Goal: Complete application form

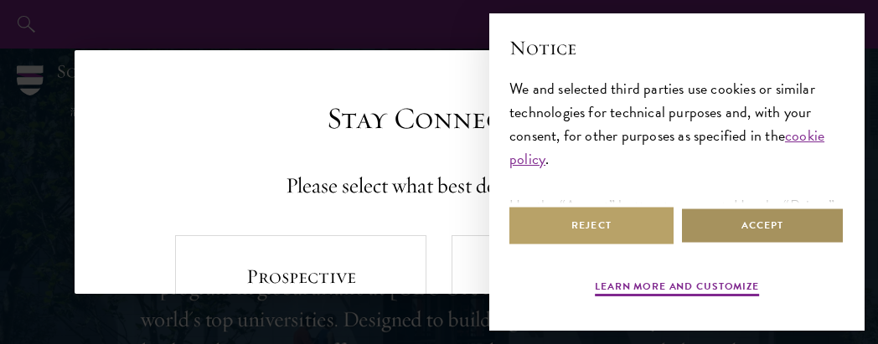
click at [761, 230] on button "Accept" at bounding box center [762, 226] width 164 height 38
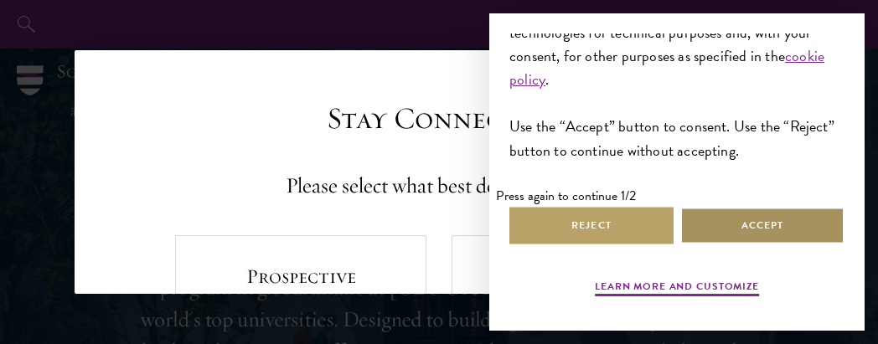
click at [762, 211] on button "Accept" at bounding box center [762, 226] width 164 height 38
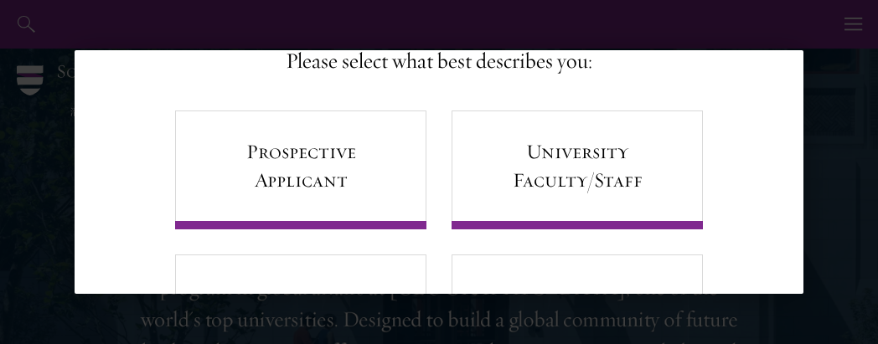
scroll to position [102, 0]
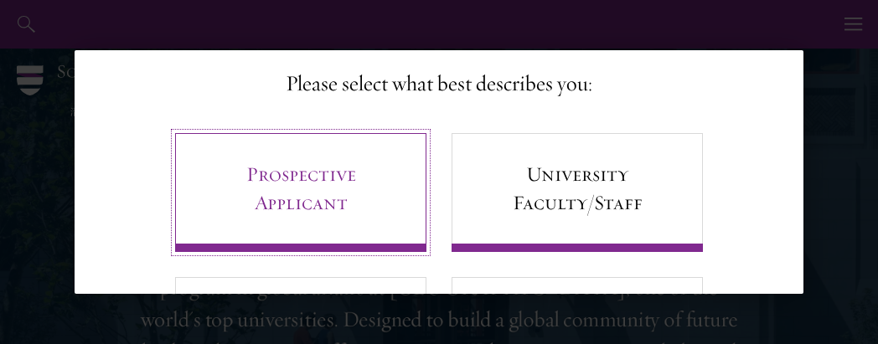
click at [398, 195] on link "Prospective Applicant" at bounding box center [300, 192] width 251 height 119
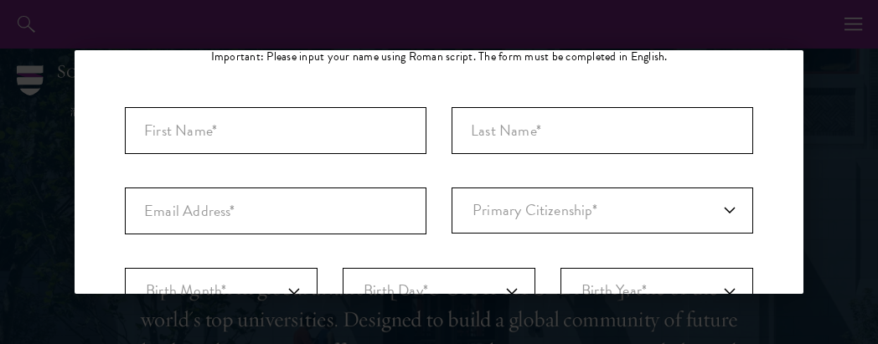
scroll to position [179, 0]
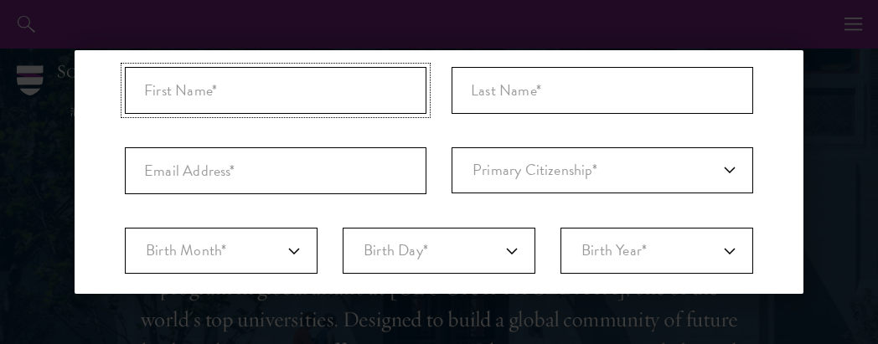
click at [332, 70] on input "First Name*" at bounding box center [276, 90] width 302 height 47
click at [332, 87] on input "First Name*" at bounding box center [276, 90] width 302 height 47
type input "N"
type input "Bologo Bakagna"
click at [480, 111] on input "Last Name (Family Name)*" at bounding box center [603, 90] width 302 height 47
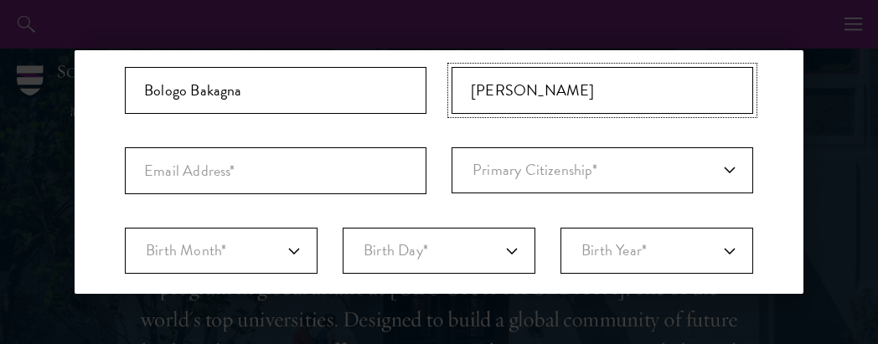
type input "[PERSON_NAME]"
click at [347, 189] on input "Email Address*" at bounding box center [276, 170] width 302 height 47
type input "[EMAIL_ADDRESS][DOMAIN_NAME]"
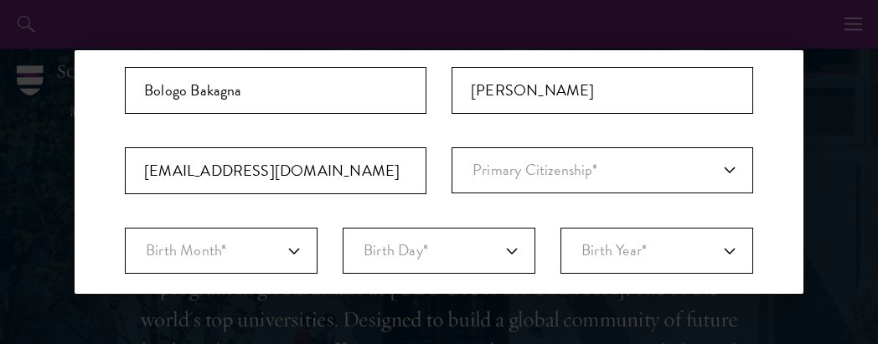
select select "CM"
select select
click at [243, 172] on input "[EMAIL_ADDRESS][DOMAIN_NAME]" at bounding box center [276, 170] width 302 height 47
type input "[EMAIL_ADDRESS][DOMAIN_NAME]"
click at [475, 188] on select "Primary Citizenship* [GEOGRAPHIC_DATA] [DEMOGRAPHIC_DATA] [DEMOGRAPHIC_DATA] [D…" at bounding box center [603, 170] width 302 height 46
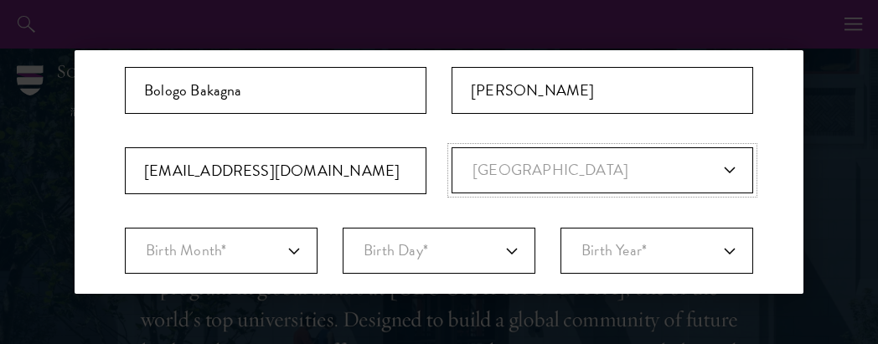
click at [452, 147] on select "Primary Citizenship* [GEOGRAPHIC_DATA] [DEMOGRAPHIC_DATA] [DEMOGRAPHIC_DATA] [D…" at bounding box center [603, 170] width 302 height 46
click at [685, 163] on select "Primary Citizenship* [GEOGRAPHIC_DATA] [DEMOGRAPHIC_DATA] [DEMOGRAPHIC_DATA] [D…" at bounding box center [603, 170] width 302 height 46
select select "CM"
click at [452, 147] on select "Primary Citizenship* [GEOGRAPHIC_DATA] [DEMOGRAPHIC_DATA] [DEMOGRAPHIC_DATA] [D…" at bounding box center [603, 170] width 302 height 46
drag, startPoint x: 314, startPoint y: 248, endPoint x: 297, endPoint y: 251, distance: 17.1
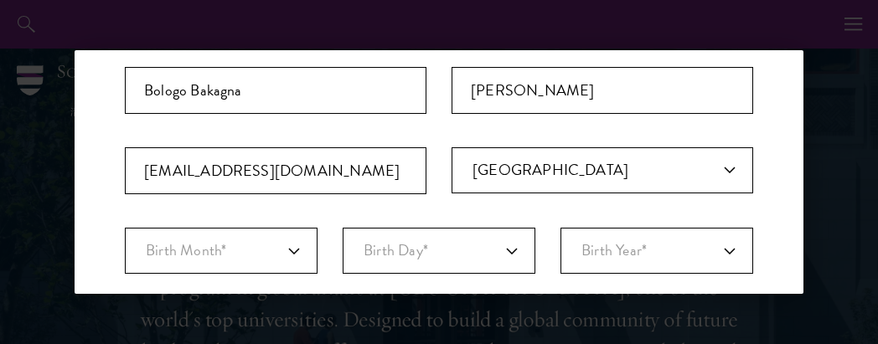
click at [297, 251] on div "Birth Month* January February March April May June July August September Octobe…" at bounding box center [439, 251] width 628 height 46
click at [297, 251] on select "Birth Month* January February March April May June July August September Octobe…" at bounding box center [221, 251] width 193 height 46
select select "06"
click at [125, 228] on select "Birth Month* January February March April May June July August September Octobe…" at bounding box center [221, 251] width 193 height 46
click at [403, 239] on select "Birth Day* 1 2 3 4 5 6 7 8 9 10 11 12 13 14 15 16 17 18 19 20 21 22 23 24 25 26…" at bounding box center [439, 251] width 193 height 46
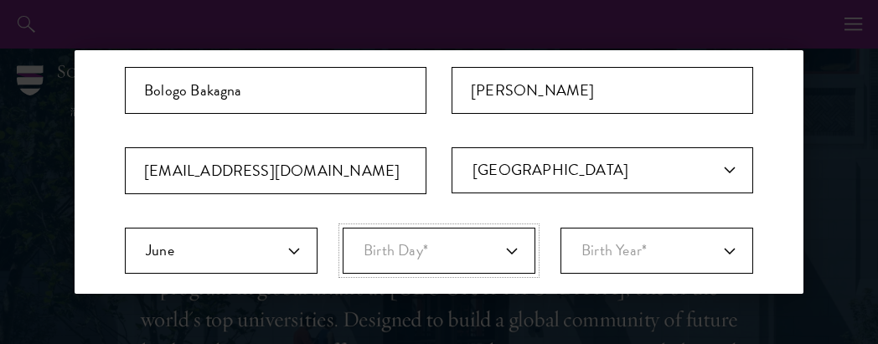
select select "02"
click at [343, 228] on select "Birth Day* 1 2 3 4 5 6 7 8 9 10 11 12 13 14 15 16 17 18 19 20 21 22 23 24 25 26…" at bounding box center [439, 251] width 193 height 46
click at [593, 232] on select "Birth Year* [DEMOGRAPHIC_DATA] [DEMOGRAPHIC_DATA] [DEMOGRAPHIC_DATA] [DEMOGRAPH…" at bounding box center [657, 251] width 193 height 46
select select "2004"
click at [561, 228] on select "Birth Year* [DEMOGRAPHIC_DATA] [DEMOGRAPHIC_DATA] [DEMOGRAPHIC_DATA] [DEMOGRAPH…" at bounding box center [657, 251] width 193 height 46
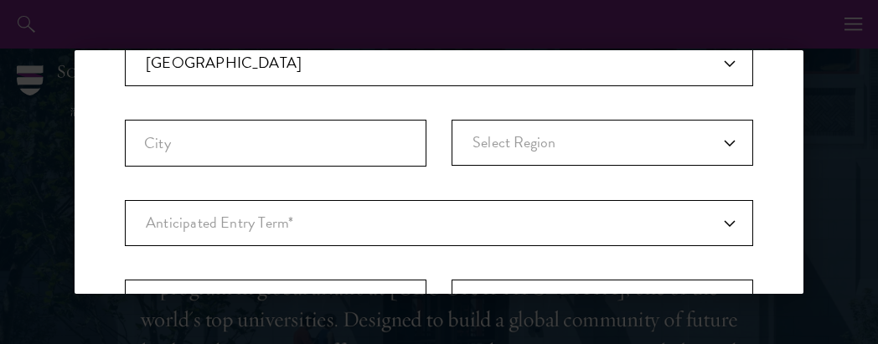
scroll to position [453, 0]
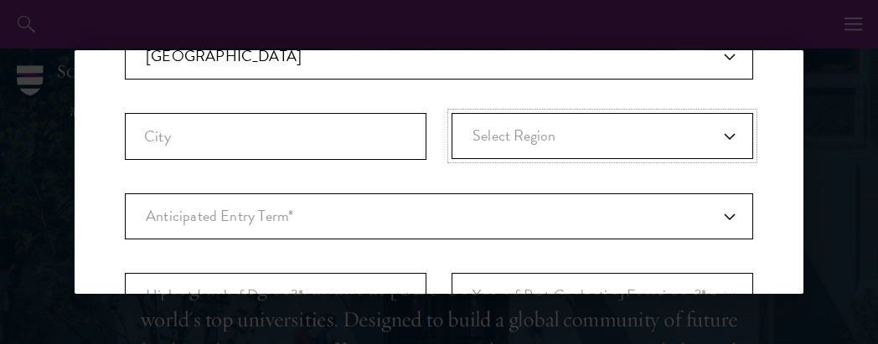
click at [707, 137] on select "Select Region [GEOGRAPHIC_DATA] [GEOGRAPHIC_DATA] [GEOGRAPHIC_DATA]" at bounding box center [603, 136] width 302 height 46
select select "Littoral"
click at [452, 113] on select "Select Region [GEOGRAPHIC_DATA] [GEOGRAPHIC_DATA] [GEOGRAPHIC_DATA]" at bounding box center [603, 136] width 302 height 46
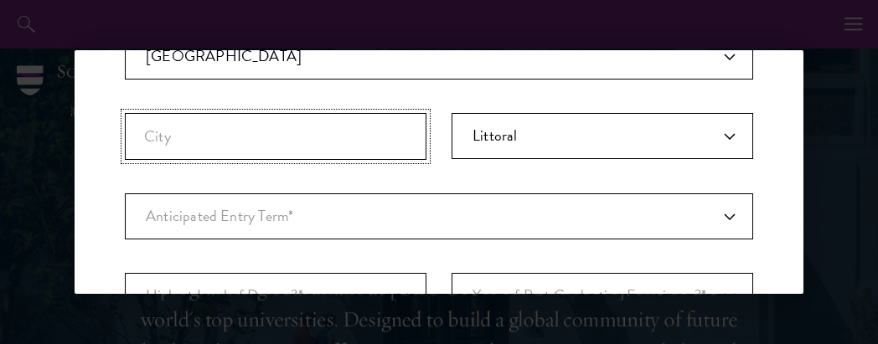
click at [345, 118] on input "City" at bounding box center [276, 136] width 302 height 47
type input "Douala"
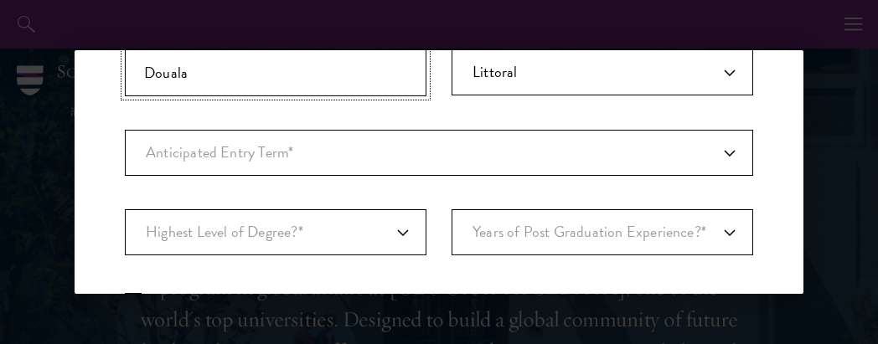
scroll to position [544, 0]
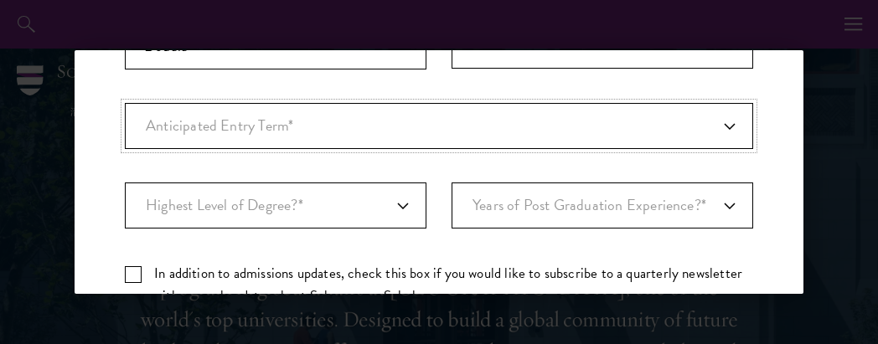
click at [717, 132] on select "Anticipated Entry Term* [DATE] (Application opens [DATE]) Just Exploring" at bounding box center [439, 126] width 628 height 46
select select "e64b8ab3-eabb-4867-96d5-7e6b4840665f"
click at [125, 103] on select "Anticipated Entry Term* [DATE] (Application opens [DATE]) Just Exploring" at bounding box center [439, 126] width 628 height 46
click at [632, 128] on select "Anticipated Entry Term* [DATE] (Application opens [DATE]) Just Exploring" at bounding box center [439, 126] width 628 height 46
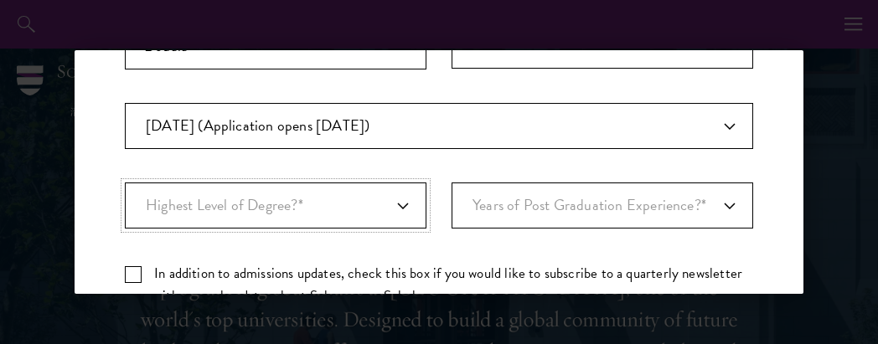
click at [239, 200] on select "Highest Level of Degree?* PHD Bachelor's Master's Current Undergraduate Student" at bounding box center [276, 206] width 302 height 46
select select "baef124f-e103-44b1-8ca6-5d0669438e44"
click at [125, 183] on select "Highest Level of Degree?* PHD Bachelor's Master's Current Undergraduate Student" at bounding box center [276, 206] width 302 height 46
click at [516, 196] on select "Years of Post Graduation Experience?* 1 2 3 4 5 6 7 8 9 10" at bounding box center [603, 206] width 302 height 46
select select "3"
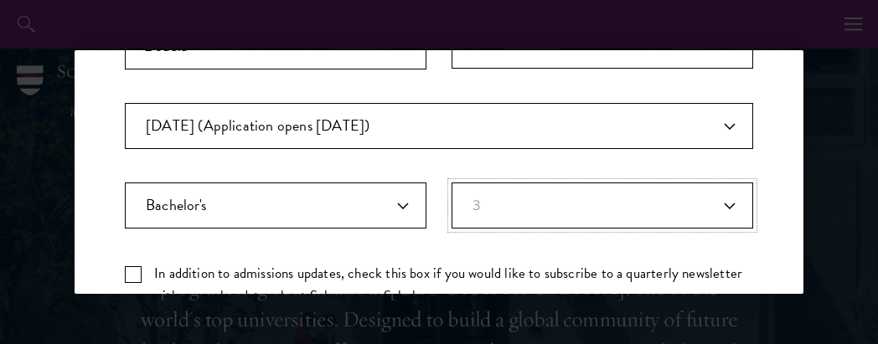
click at [452, 183] on select "Years of Post Graduation Experience?* 1 2 3 4 5 6 7 8 9 10" at bounding box center [603, 206] width 302 height 46
click at [145, 268] on label "In addition to admissions updates, check this box if you would like to subscrib…" at bounding box center [439, 284] width 628 height 45
click at [145, 268] on input "In addition to admissions updates, check this box if you would like to subscrib…" at bounding box center [439, 267] width 628 height 11
checkbox input "true"
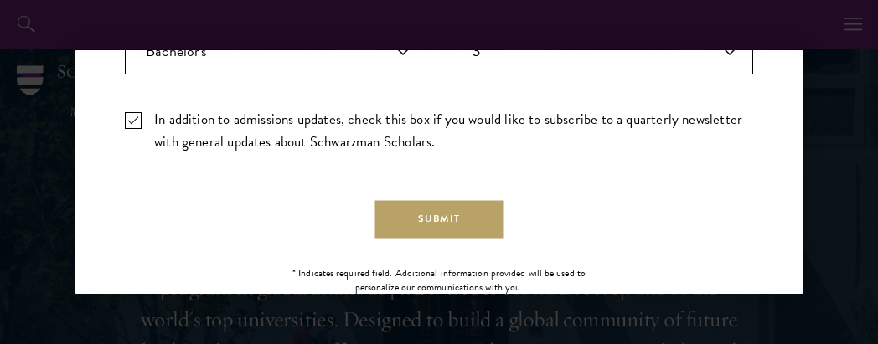
scroll to position [711, 0]
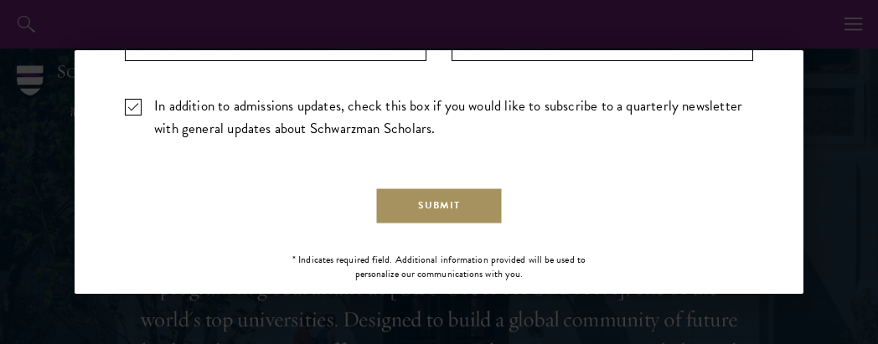
click at [488, 209] on button "Submit" at bounding box center [439, 206] width 128 height 38
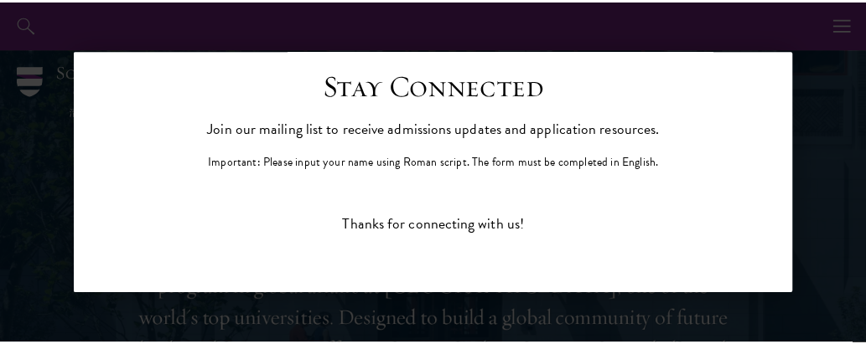
scroll to position [0, 0]
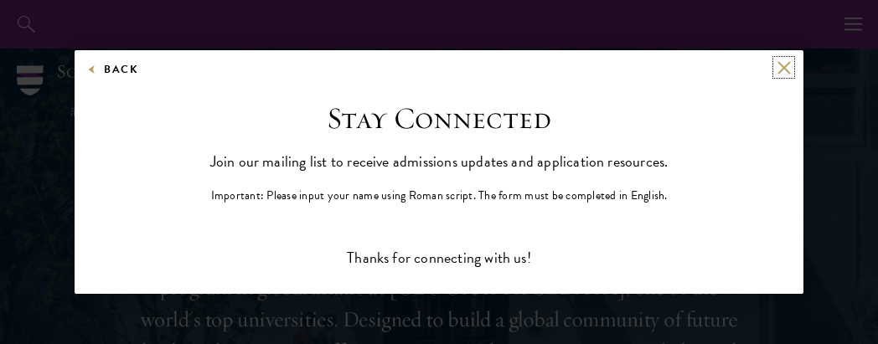
click at [777, 62] on button at bounding box center [784, 67] width 14 height 14
